Goal: Information Seeking & Learning: Find specific fact

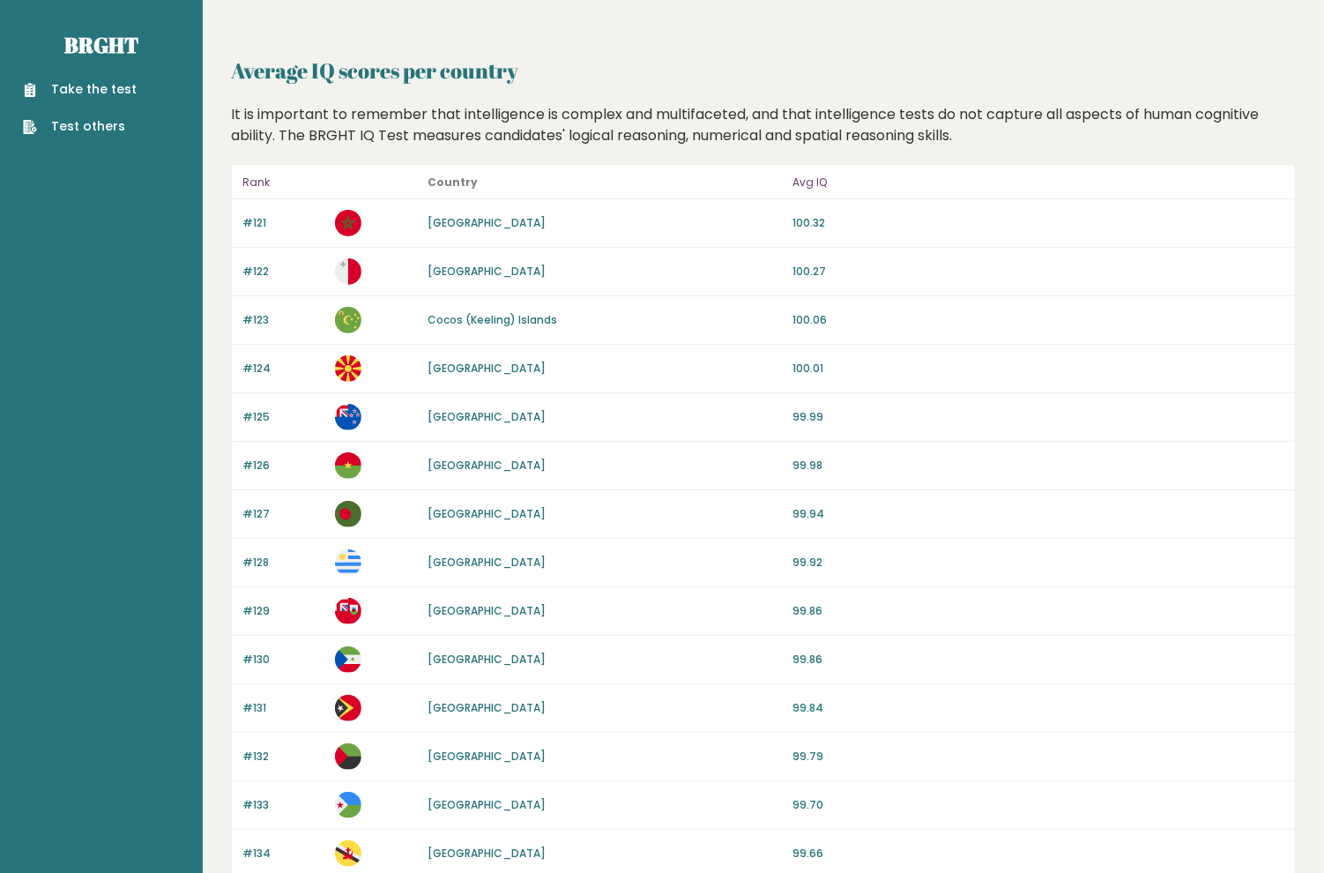
click at [813, 186] on p "Avg IQ" at bounding box center [1039, 182] width 492 height 21
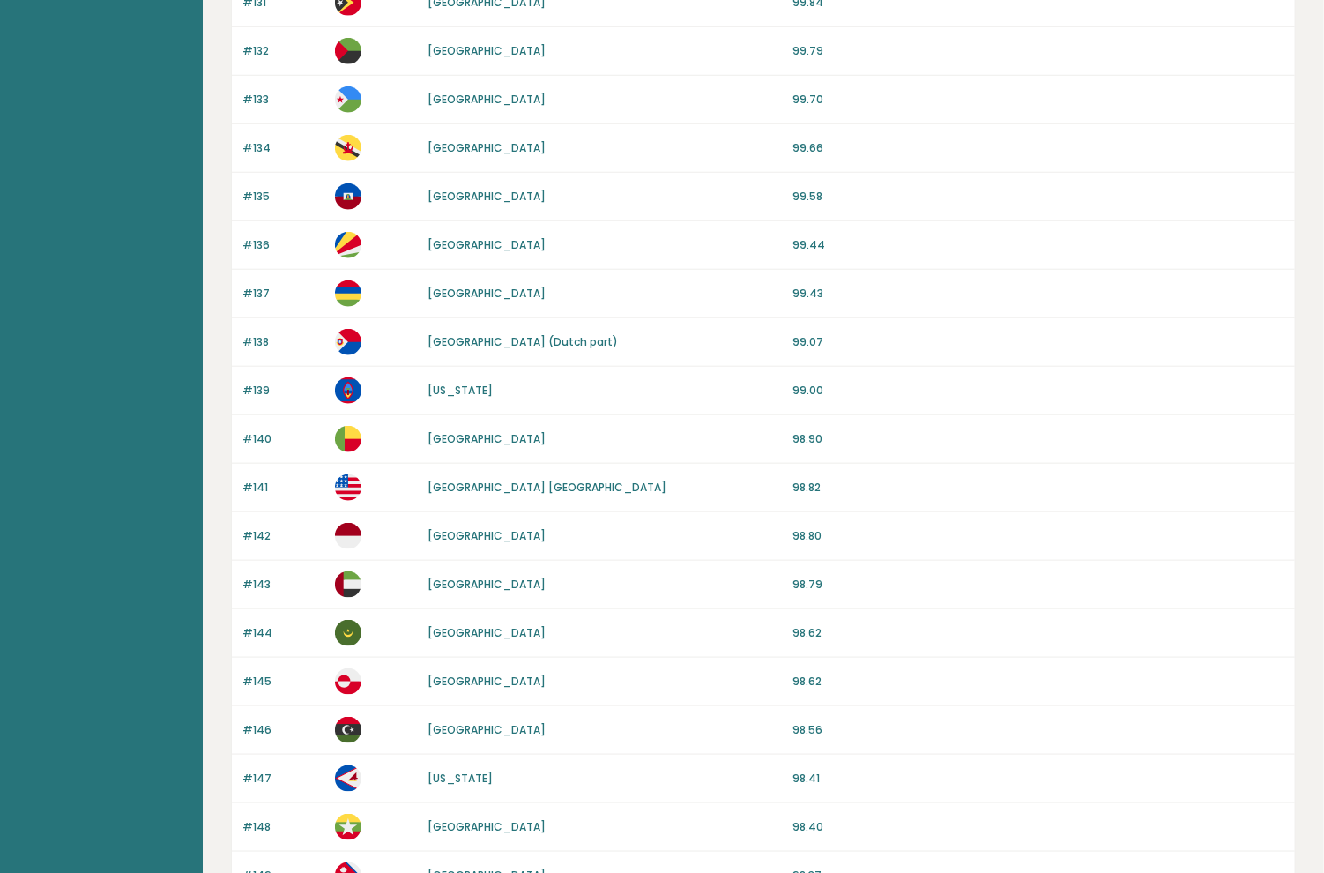
scroll to position [1410, 0]
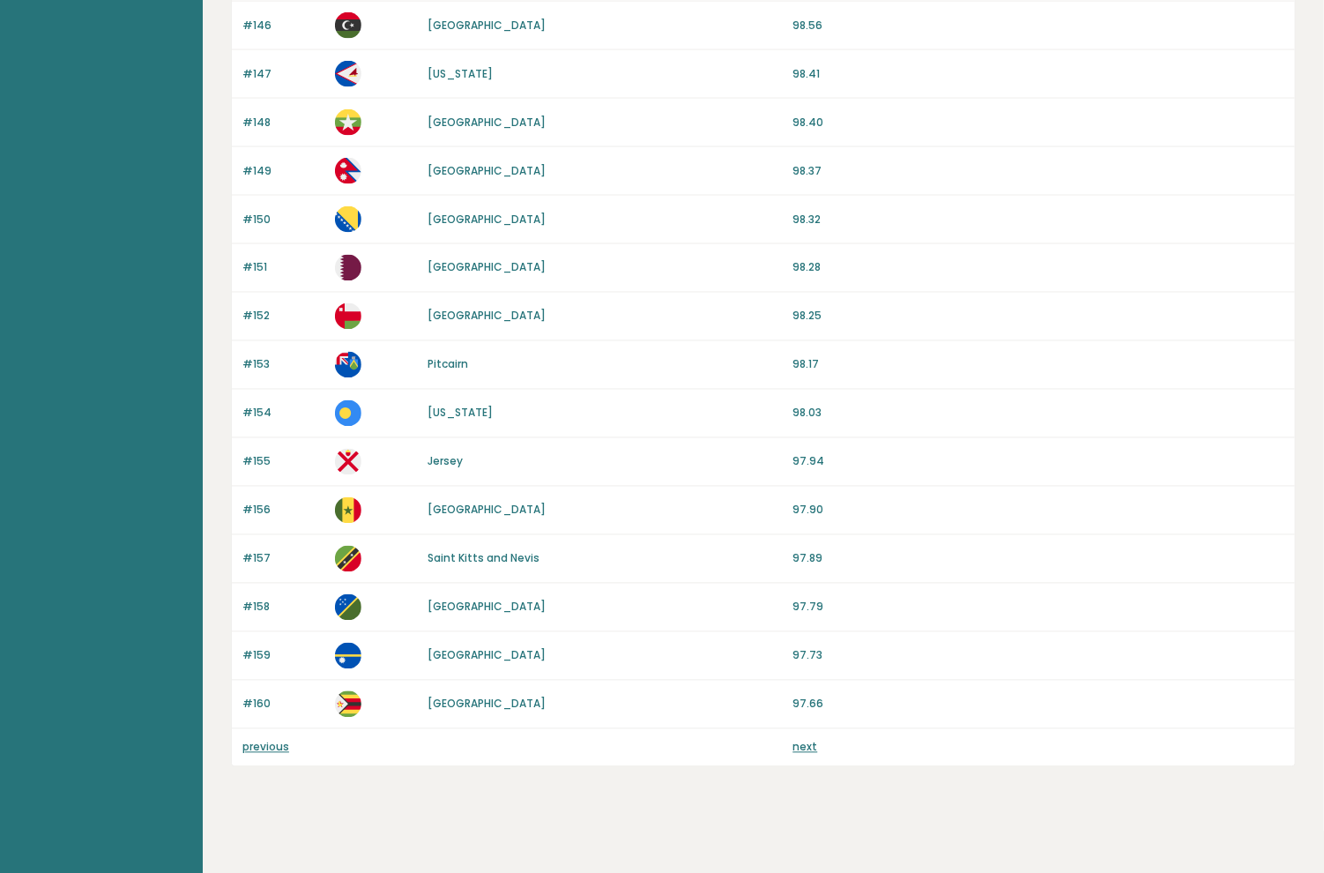
click at [266, 740] on link "previous" at bounding box center [265, 747] width 47 height 15
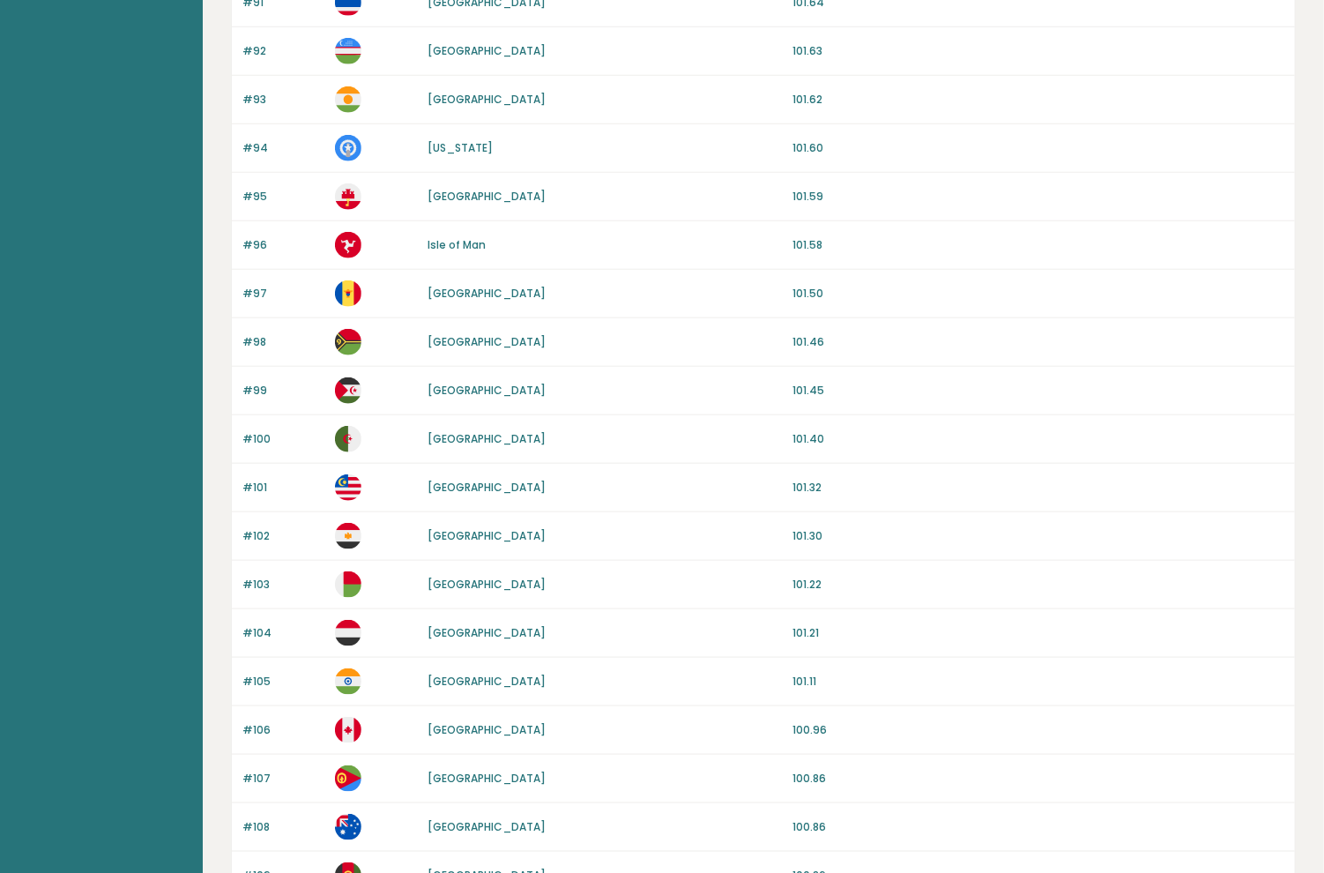
scroll to position [1410, 0]
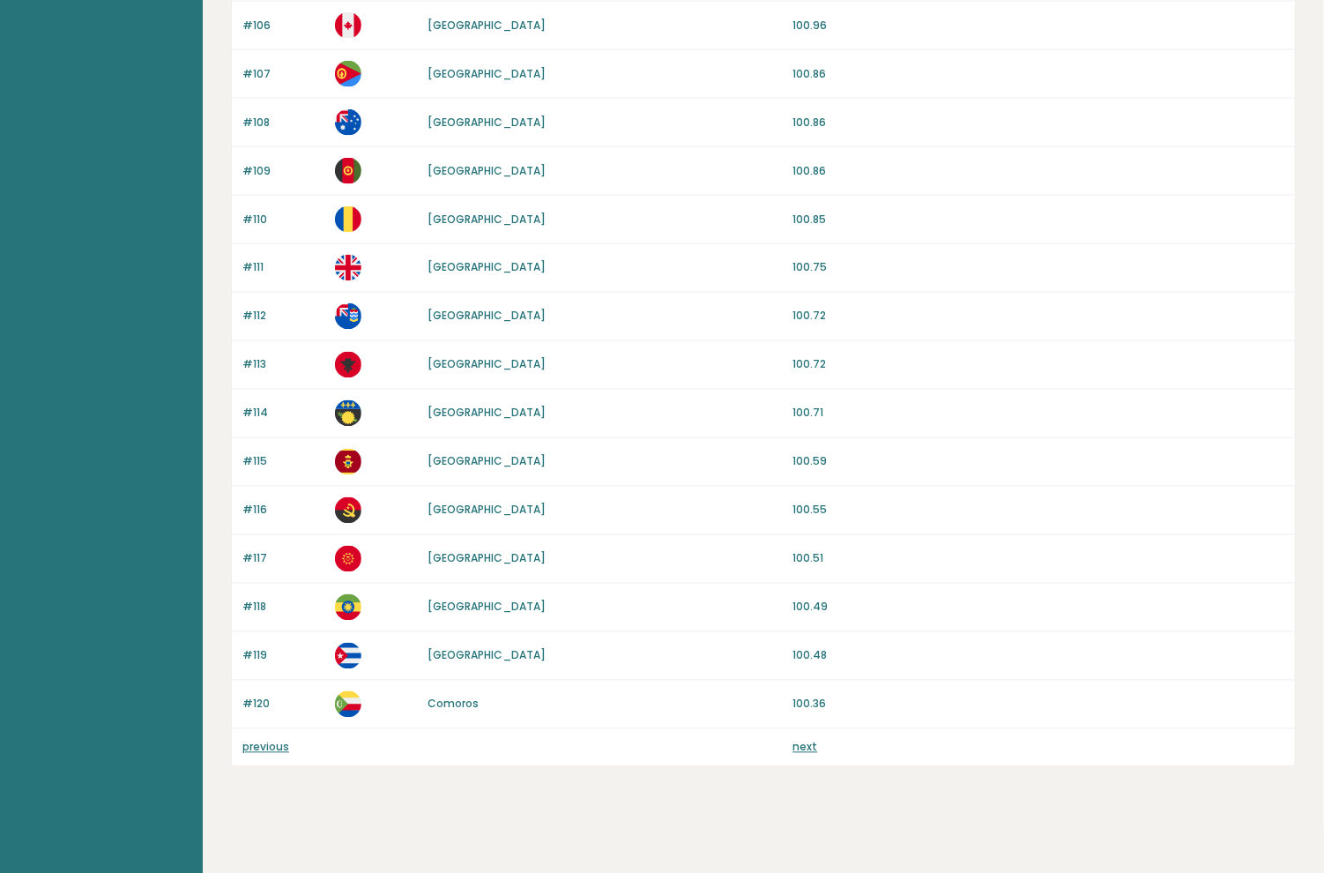
click at [254, 742] on link "previous" at bounding box center [265, 747] width 47 height 15
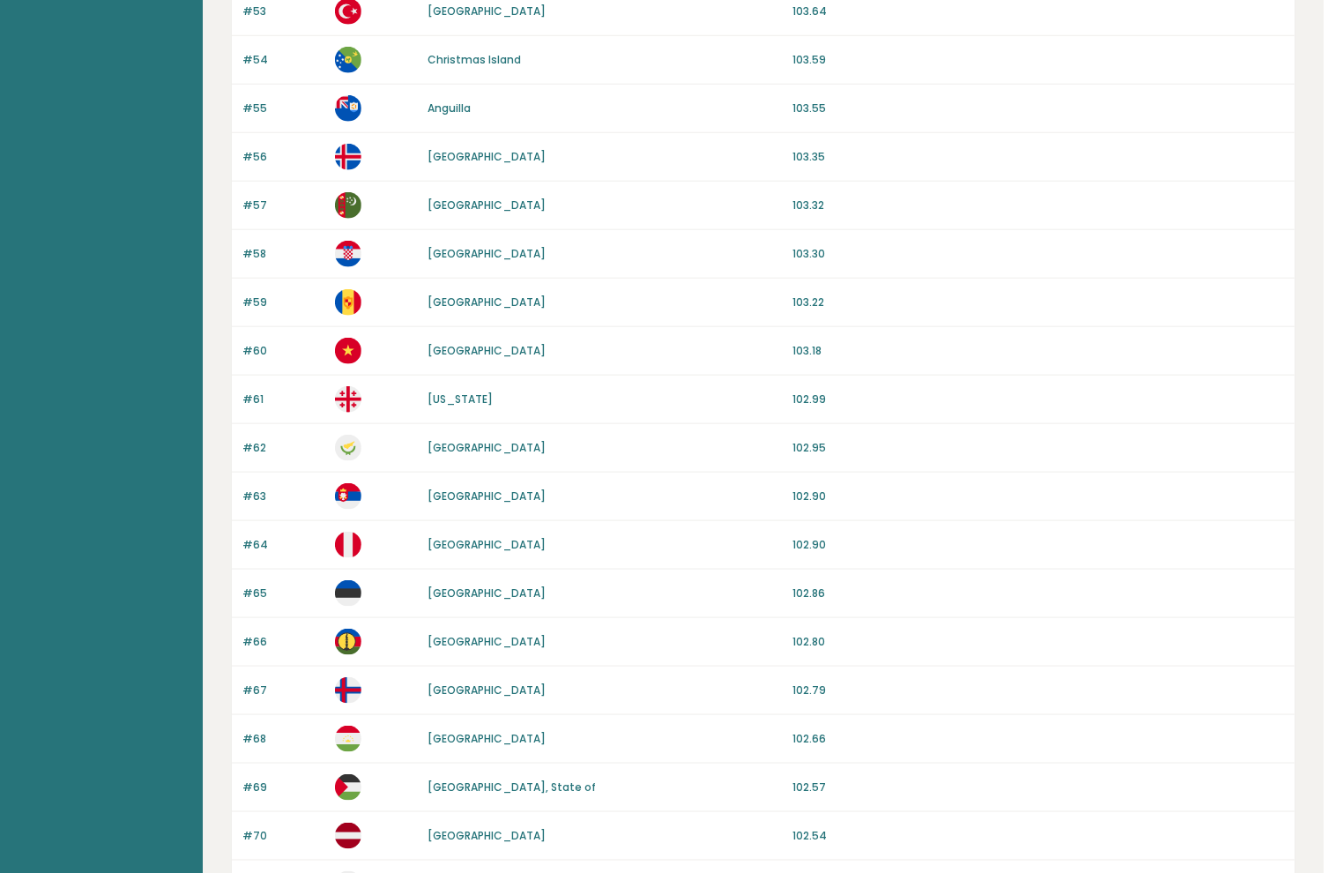
scroll to position [1410, 0]
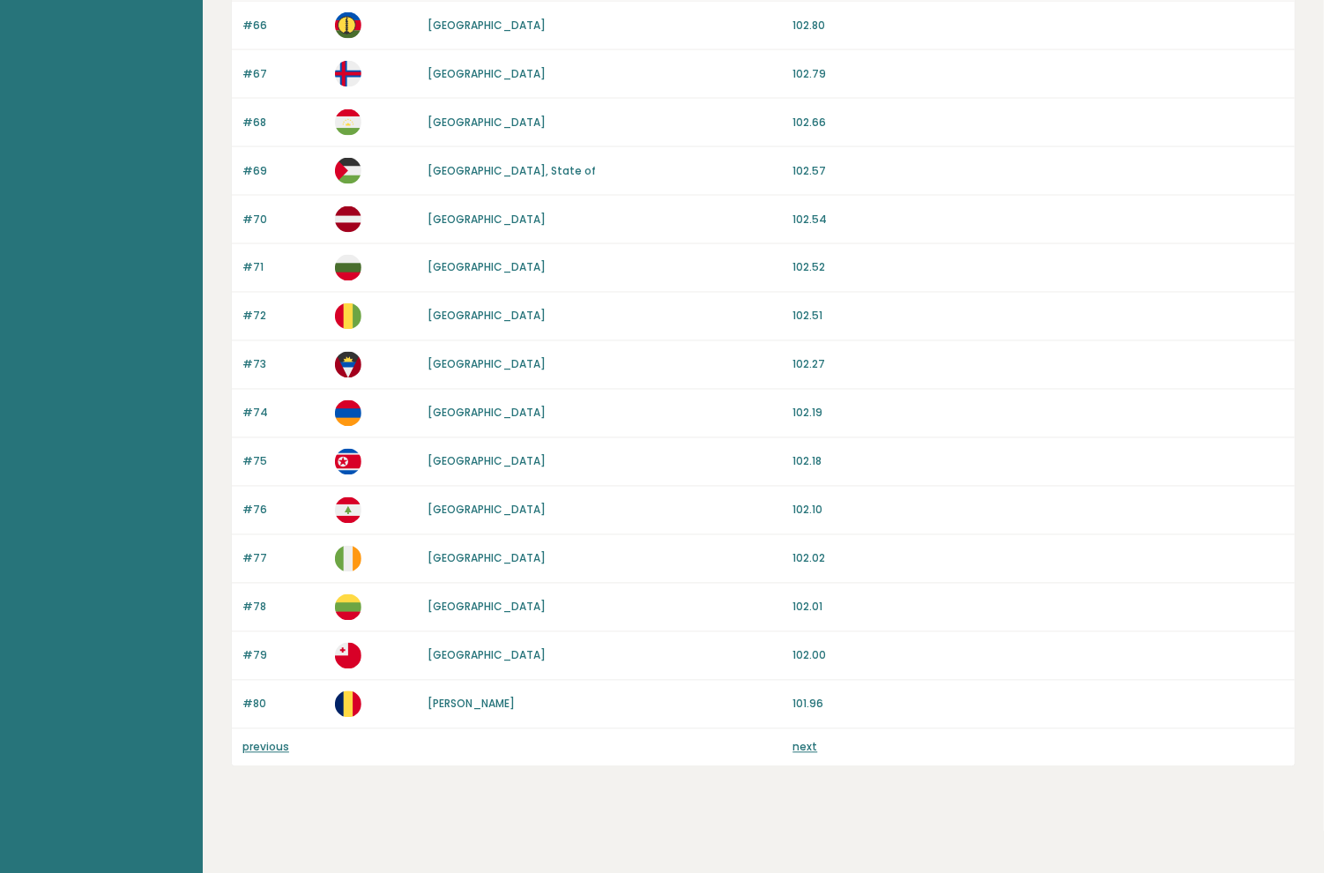
click at [272, 748] on p "previous" at bounding box center [283, 748] width 82 height 16
click at [275, 745] on link "previous" at bounding box center [265, 747] width 47 height 15
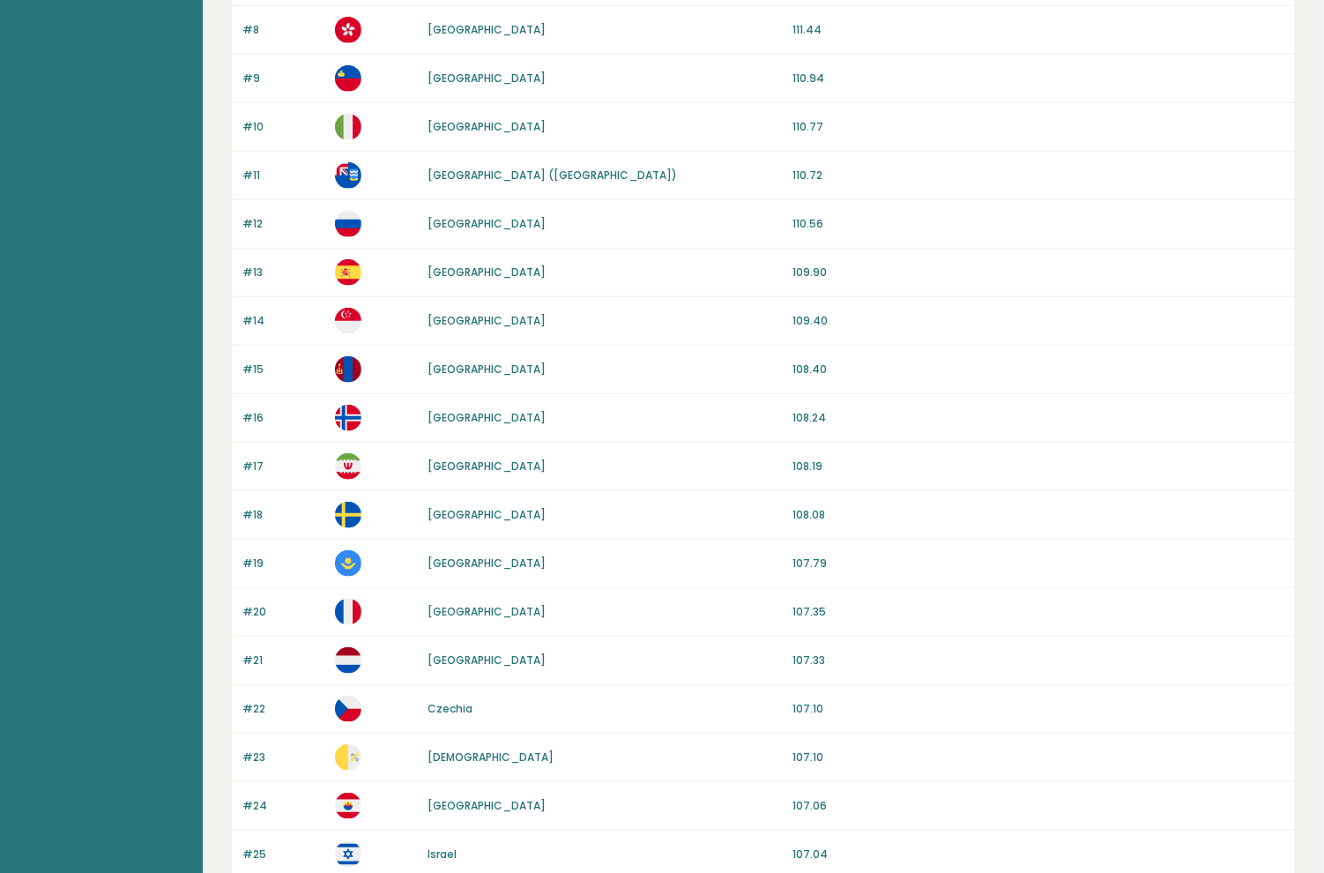
scroll to position [794, 0]
